Goal: Find specific page/section: Find specific page/section

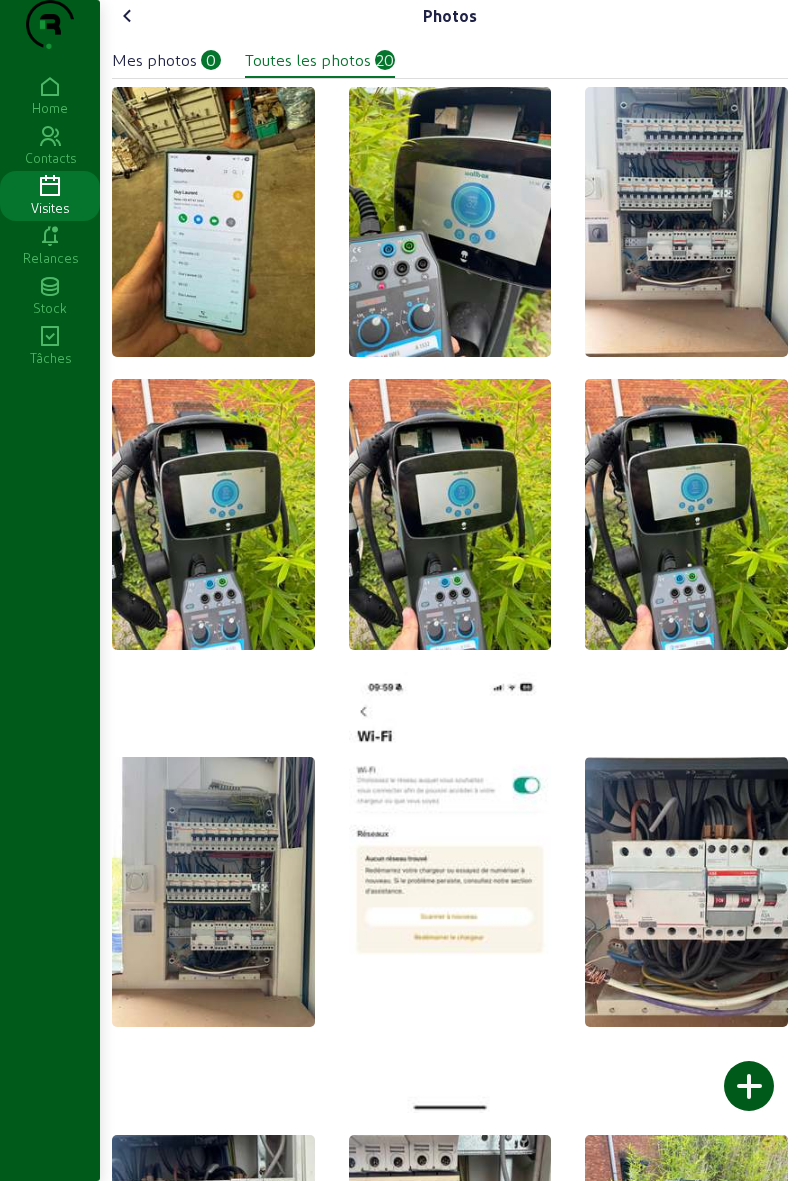
click at [628, 290] on img at bounding box center [686, 222] width 203 height 270
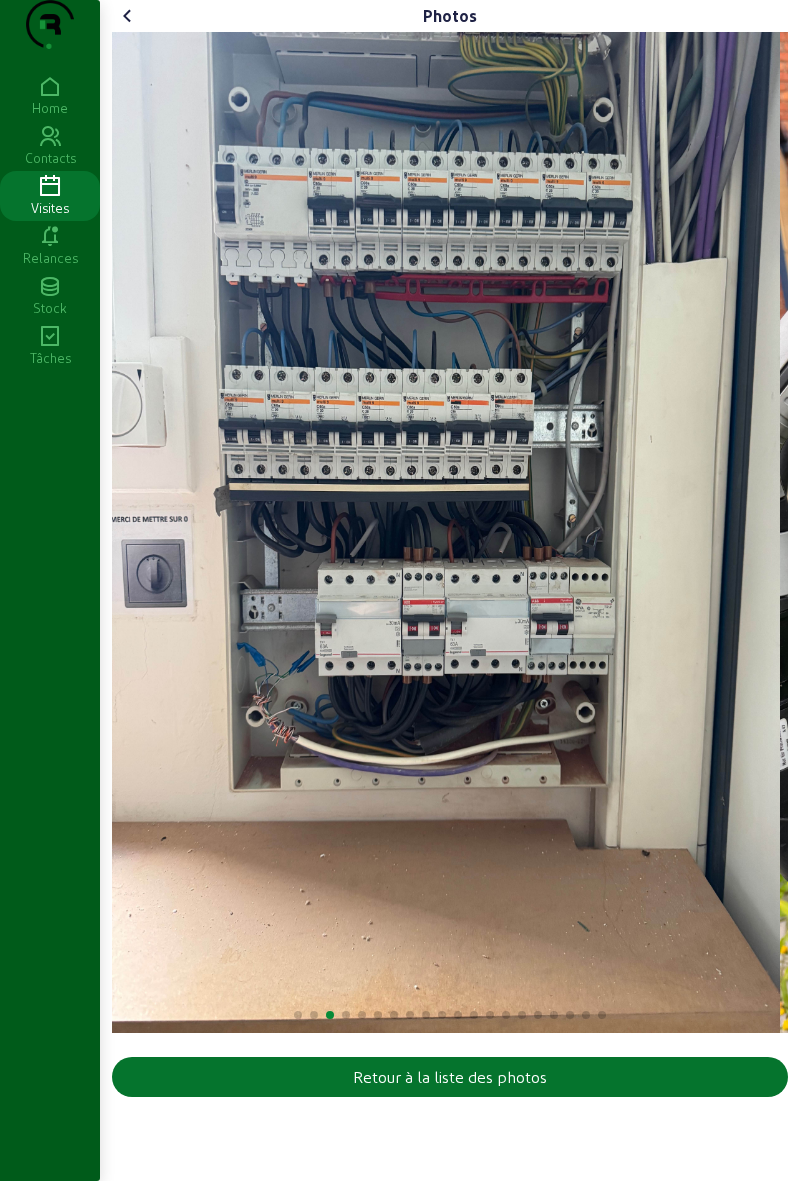
click at [132, 32] on cam-font-icon at bounding box center [128, 16] width 32 height 32
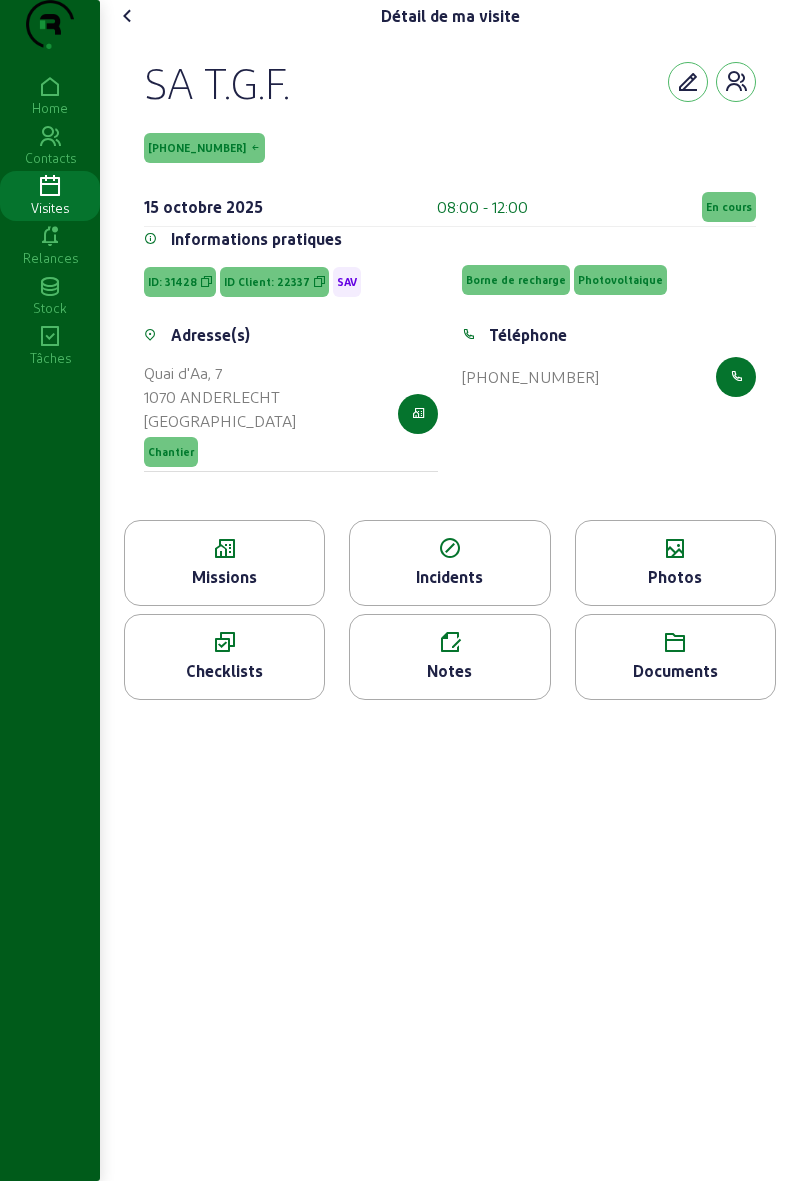
click at [397, 694] on div "Notes" at bounding box center [449, 657] width 201 height 86
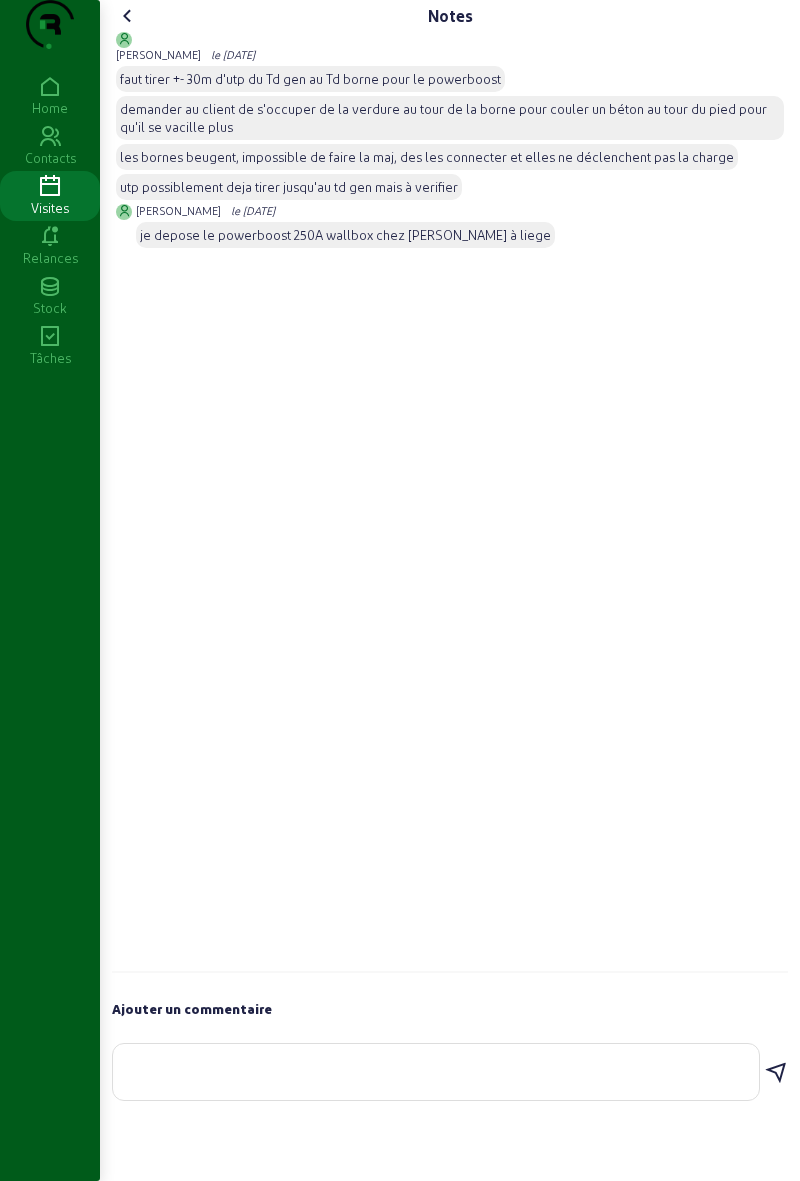
click at [139, 28] on icon at bounding box center [128, 16] width 24 height 24
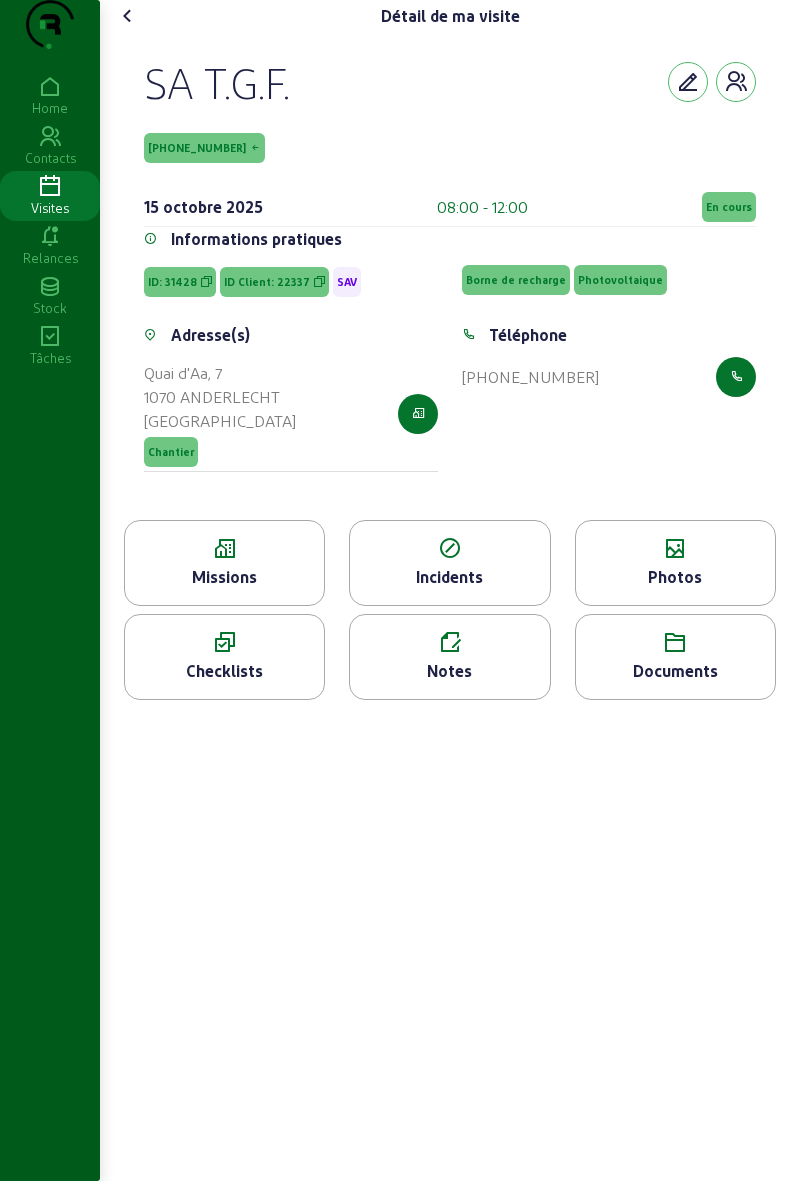
click at [652, 606] on div "Photos" at bounding box center [675, 563] width 201 height 86
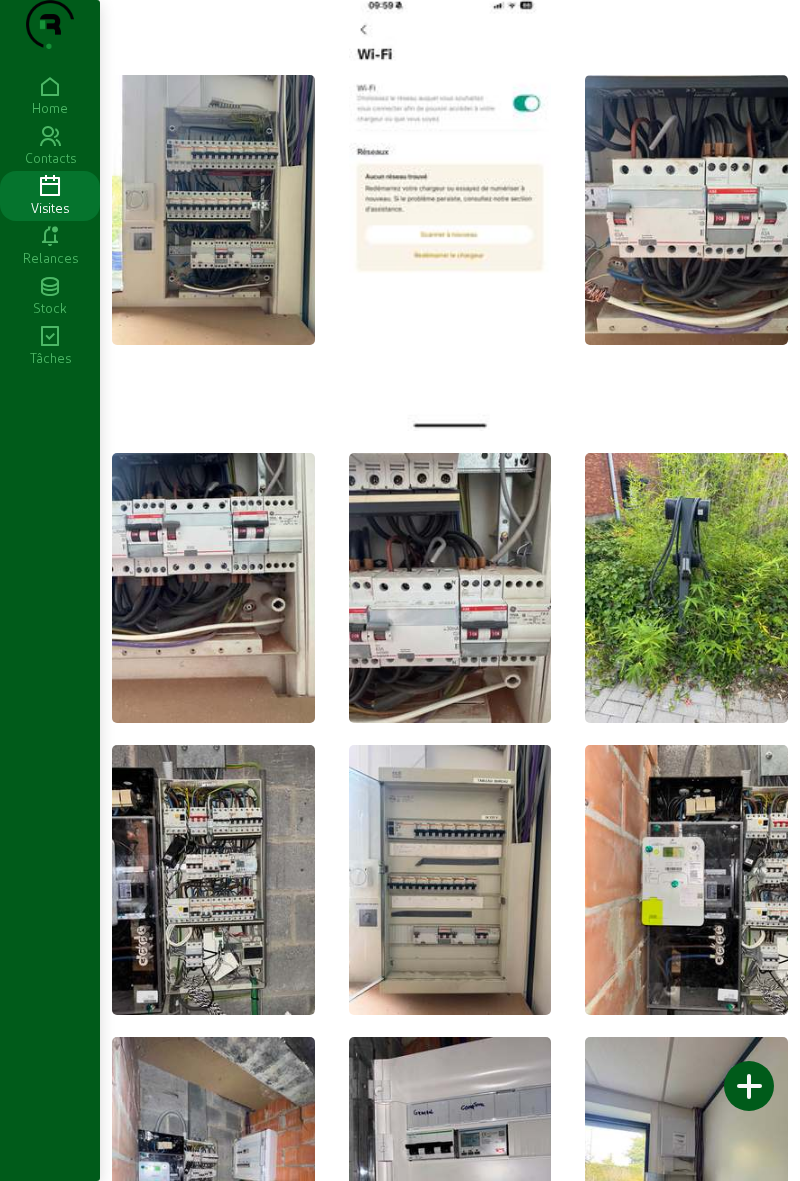
scroll to position [1130, 0]
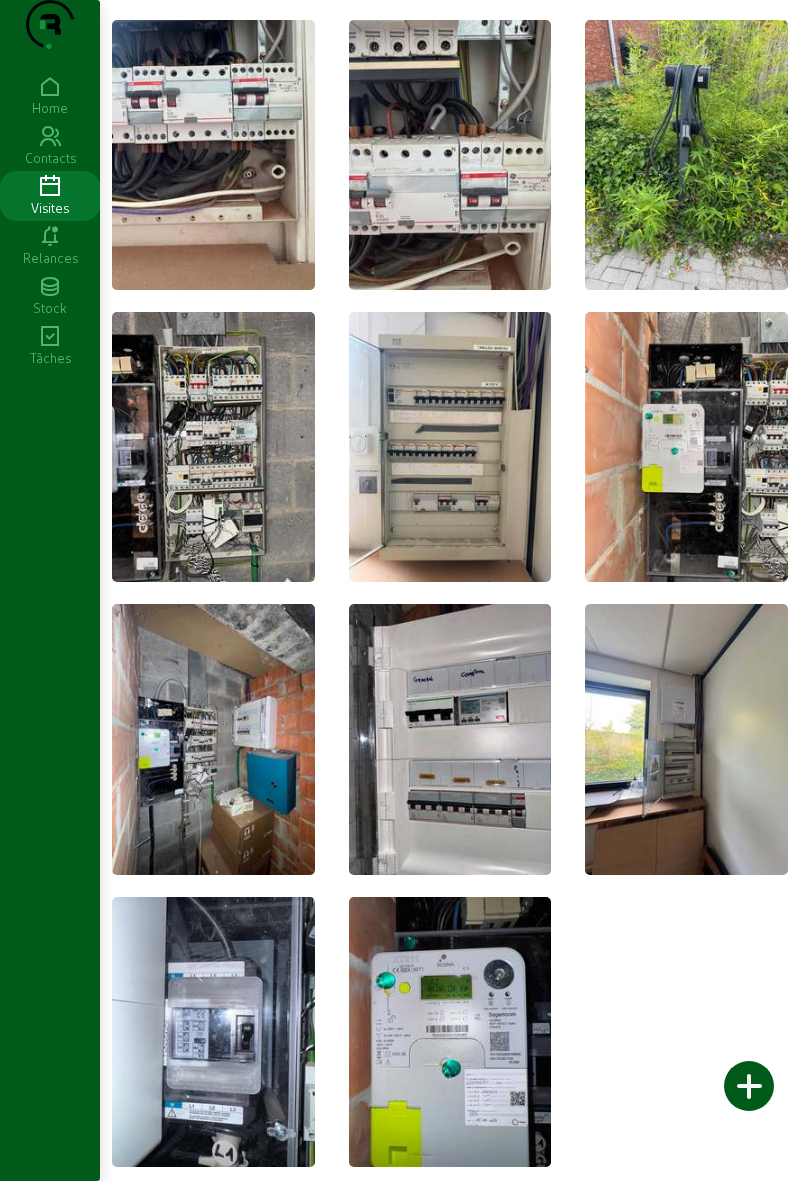
click at [391, 705] on img at bounding box center [450, 739] width 203 height 270
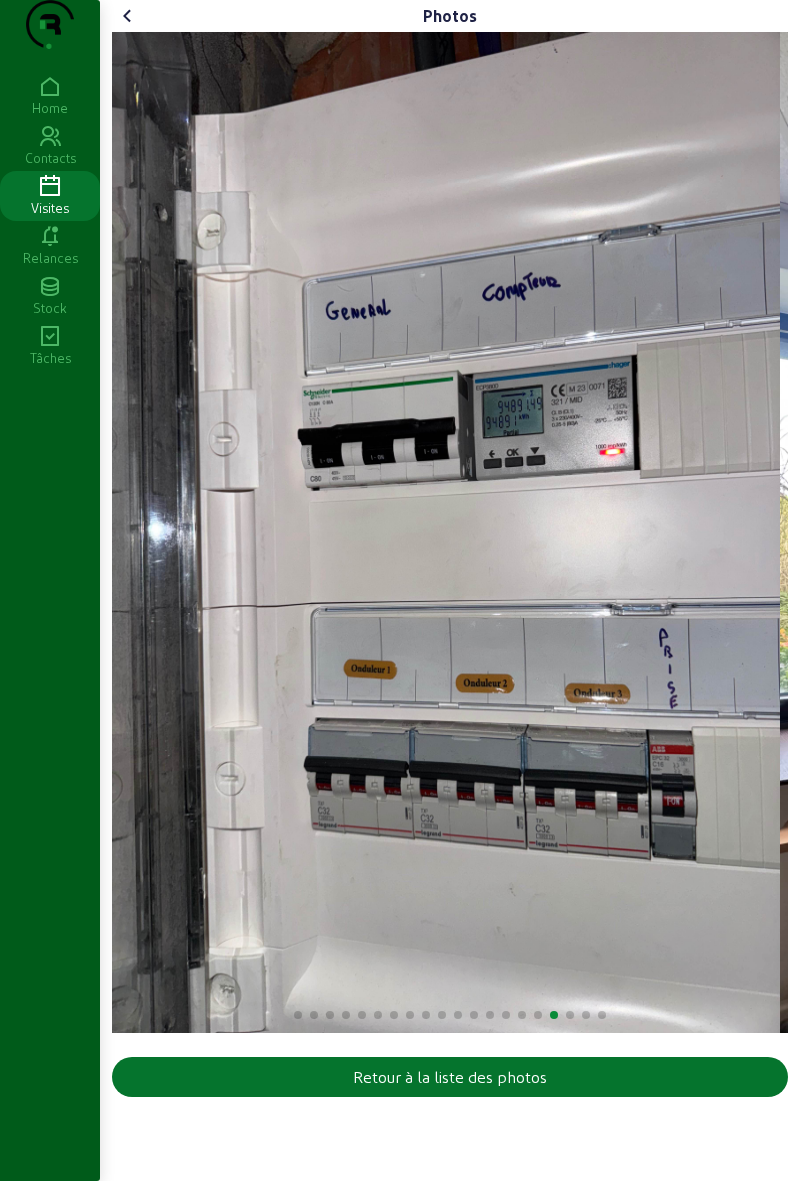
scroll to position [0, 0]
click at [134, 28] on icon at bounding box center [128, 16] width 24 height 24
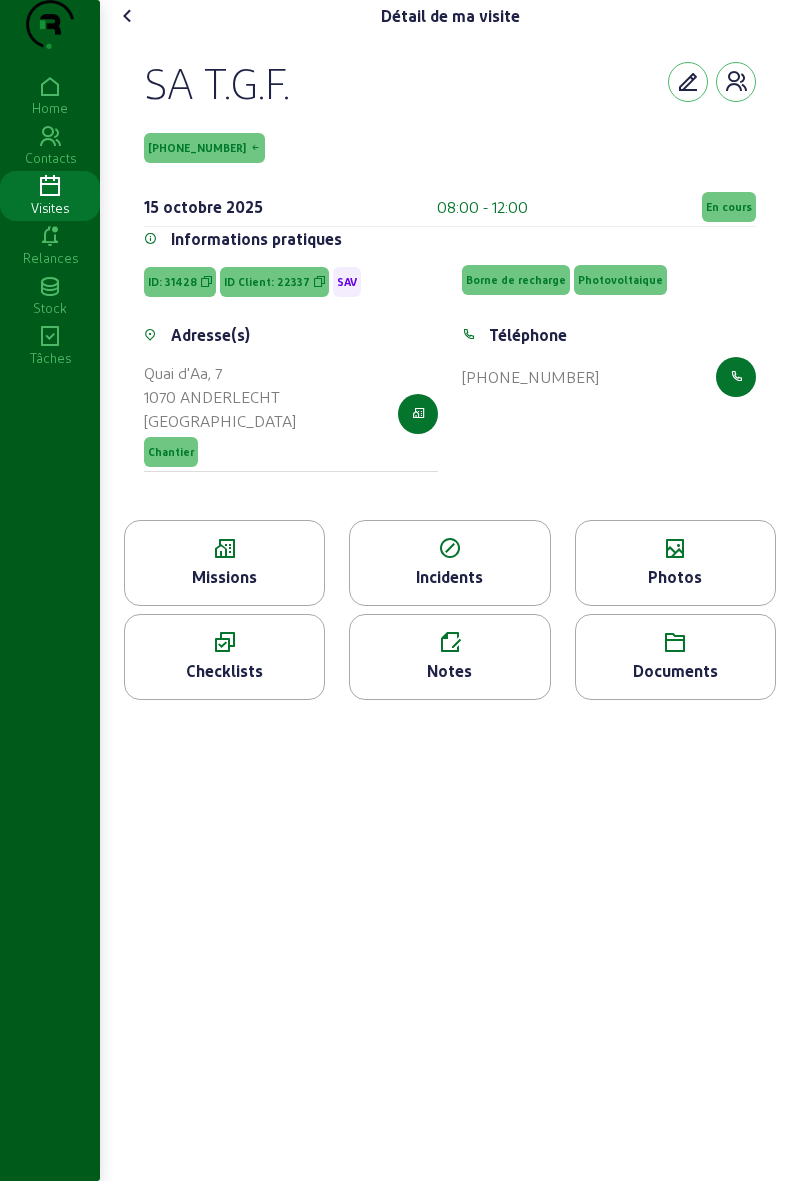
click at [618, 600] on div "Photos" at bounding box center [675, 563] width 201 height 86
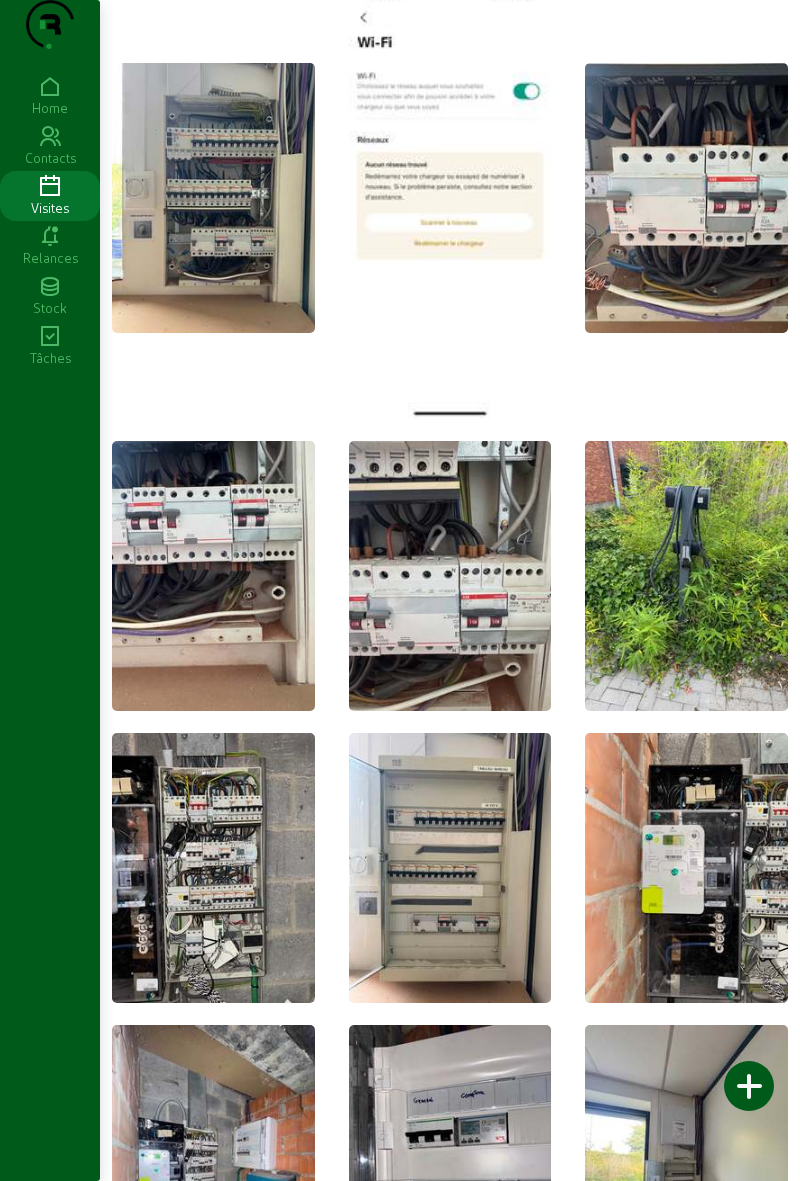
scroll to position [688, 0]
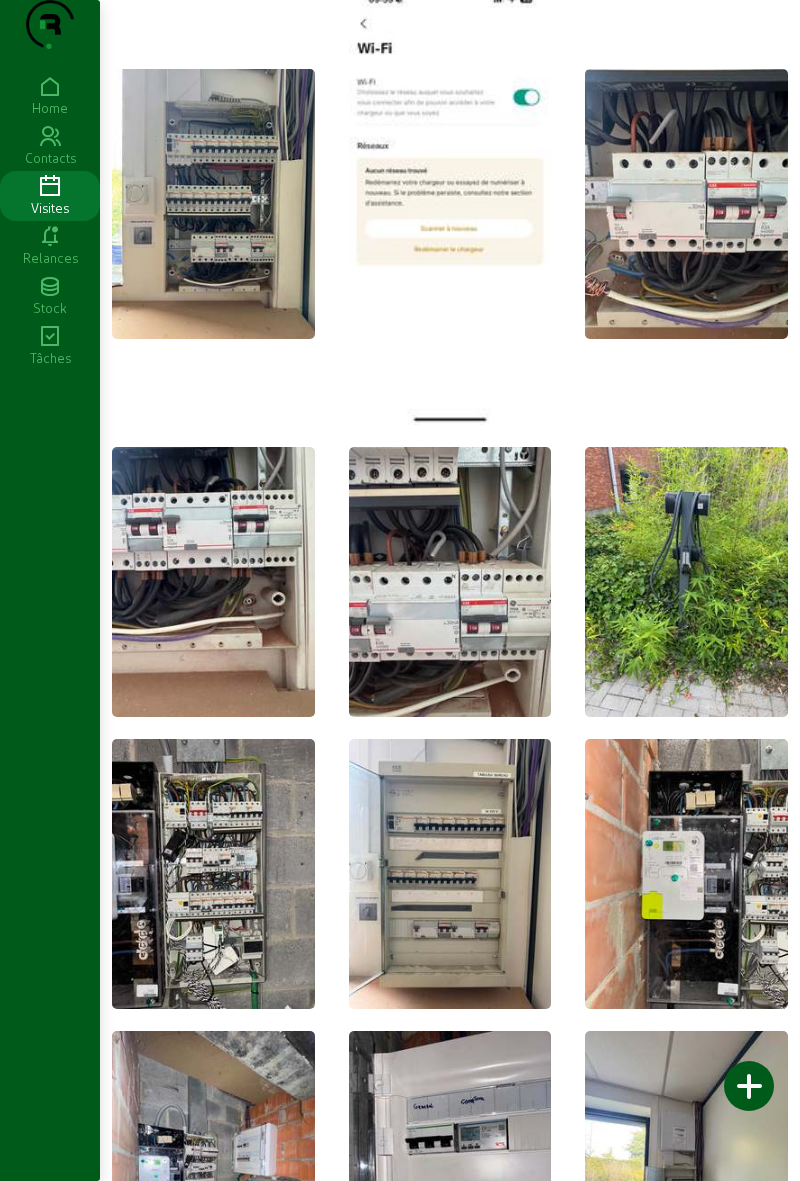
click at [376, 647] on img at bounding box center [450, 582] width 203 height 270
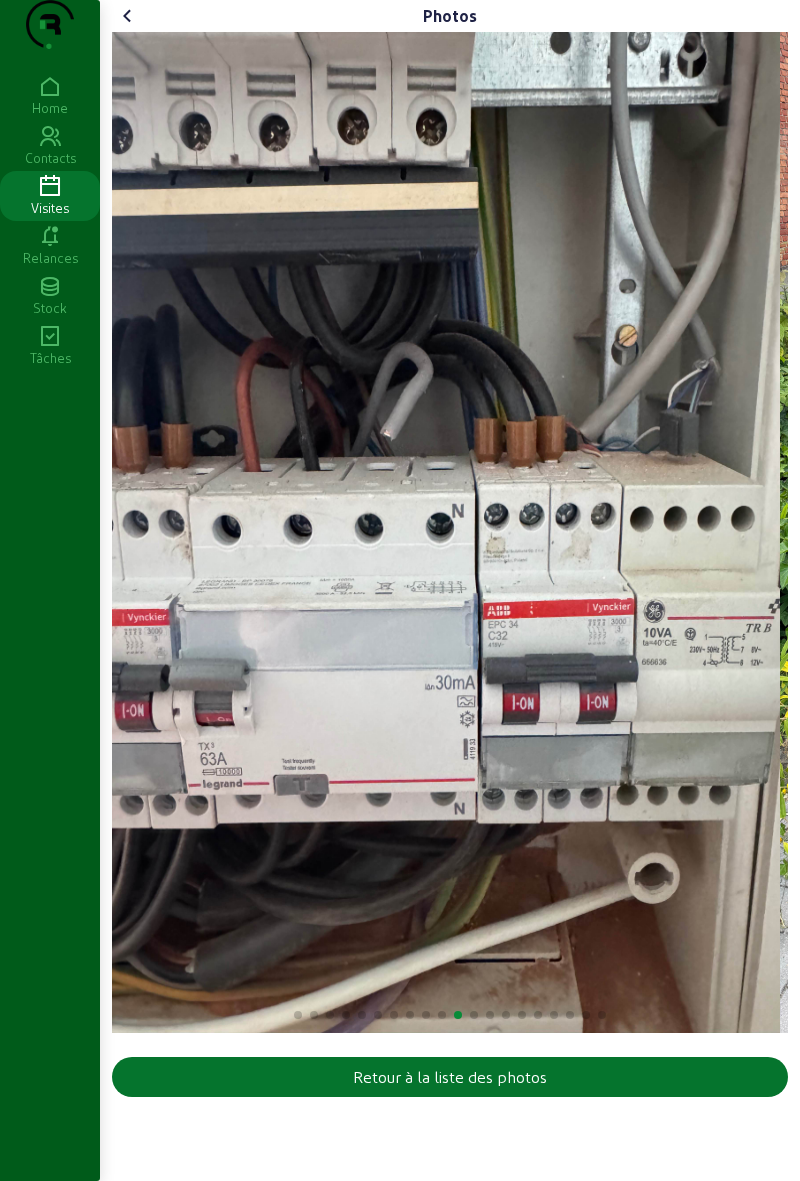
scroll to position [0, 0]
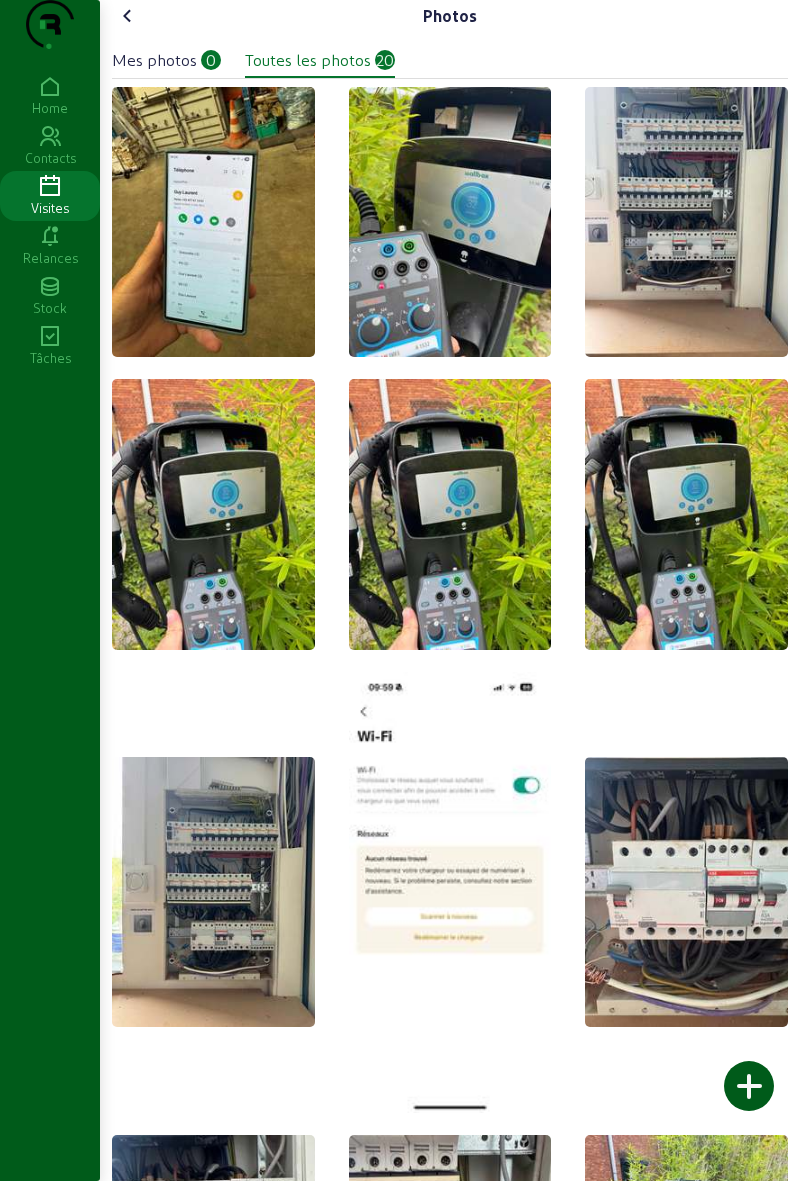
click at [140, 28] on icon at bounding box center [128, 16] width 24 height 24
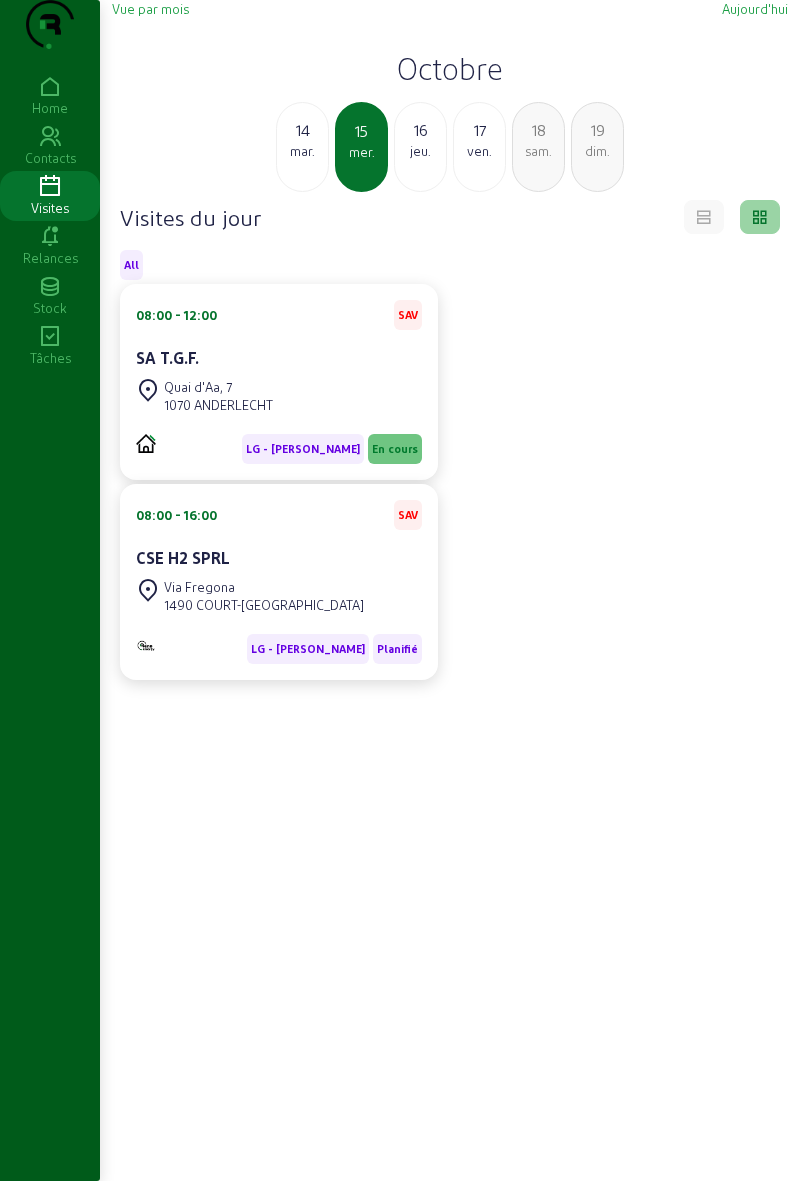
click at [189, 616] on div "Via Fregona 1490 COURT-[GEOGRAPHIC_DATA]" at bounding box center [250, 596] width 228 height 44
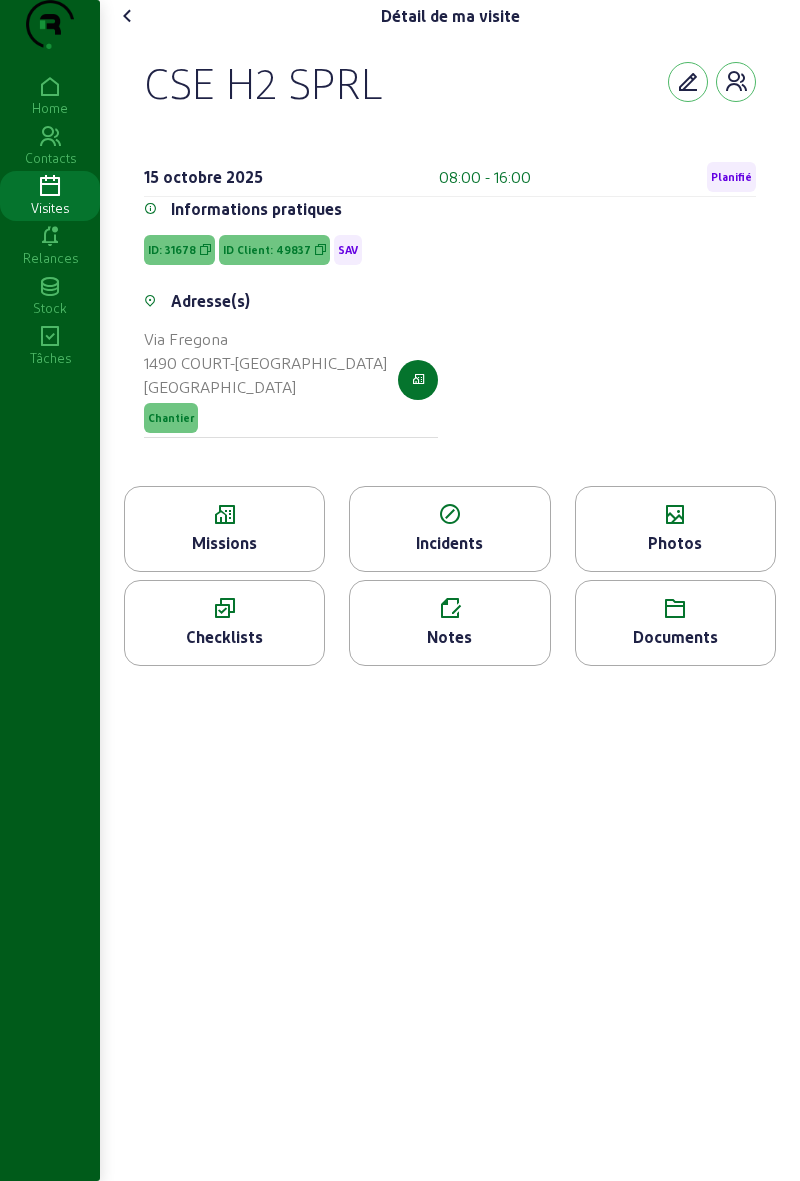
click at [654, 555] on div "Photos" at bounding box center [675, 543] width 199 height 24
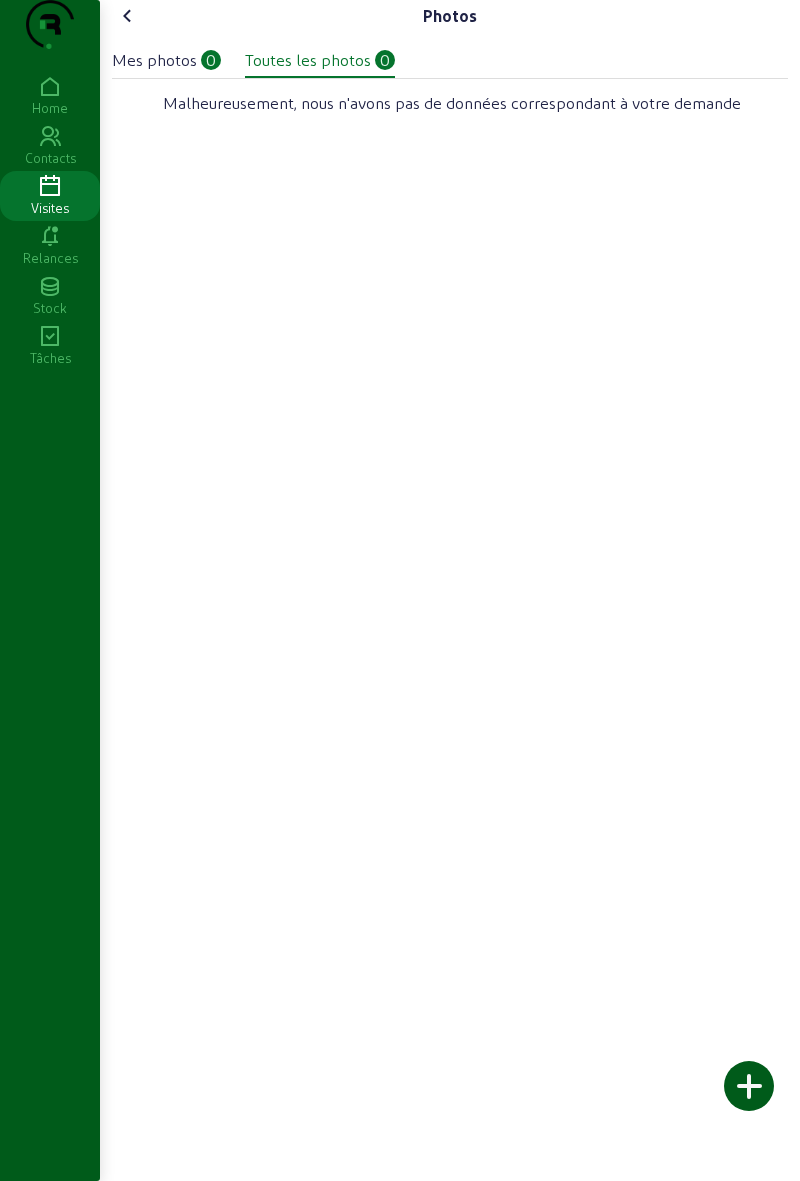
click at [127, 28] on icon at bounding box center [128, 16] width 24 height 24
